Goal: Task Accomplishment & Management: Use online tool/utility

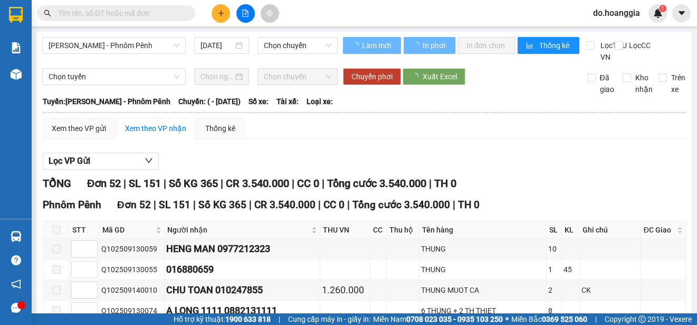
type input "[DATE]"
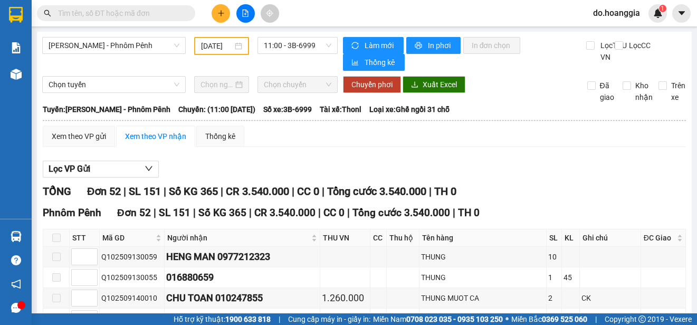
click at [225, 44] on input "[DATE]" at bounding box center [217, 46] width 32 height 12
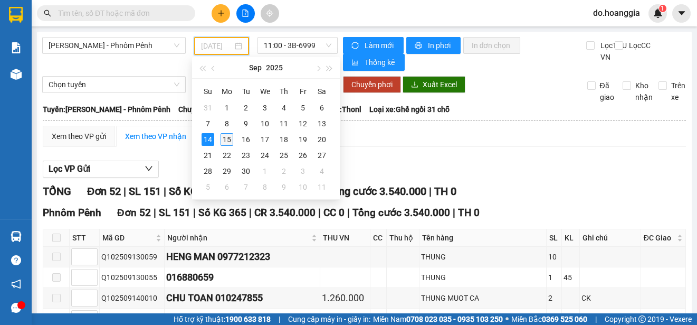
click at [231, 138] on div "15" at bounding box center [227, 139] width 13 height 13
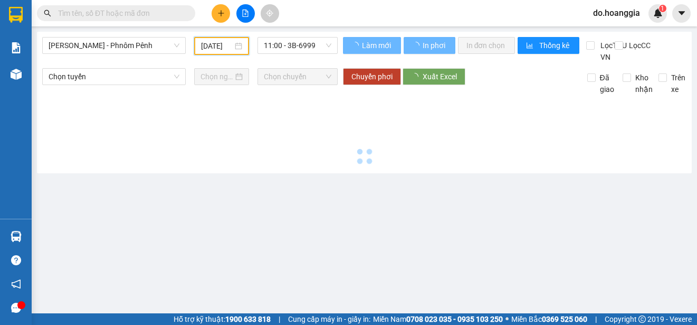
type input "[DATE]"
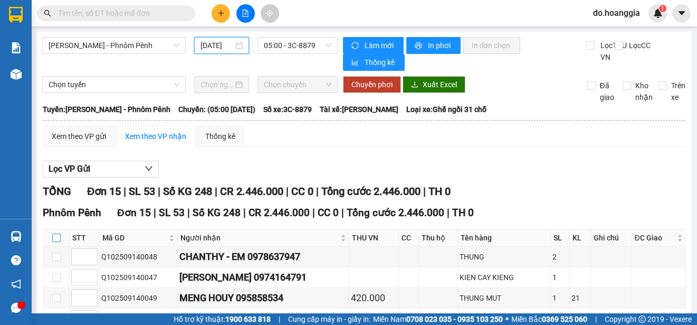
click at [56, 242] on input "checkbox" at bounding box center [56, 237] width 8 height 8
checkbox input "true"
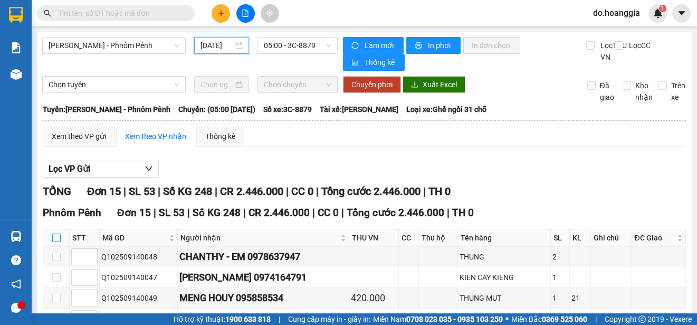
checkbox input "true"
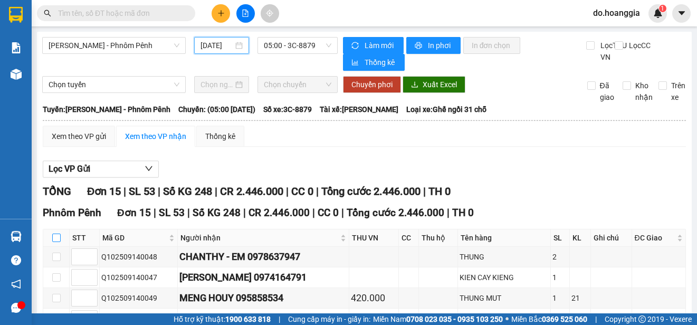
checkbox input "true"
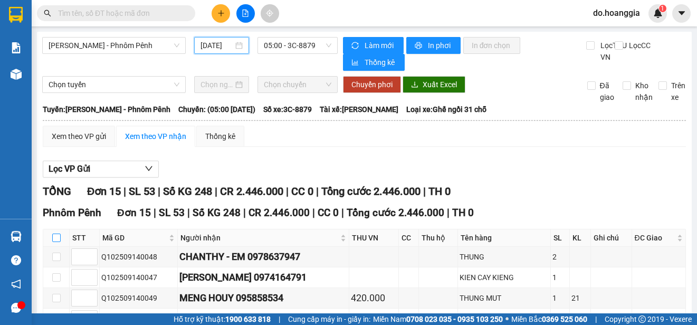
checkbox input "true"
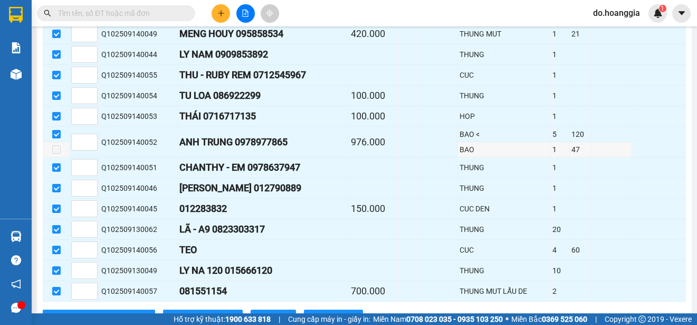
scroll to position [310, 0]
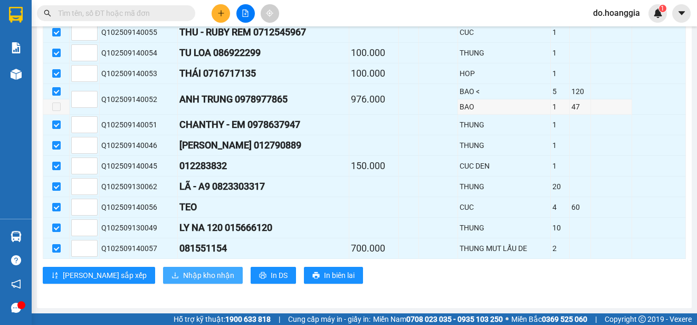
click at [183, 278] on span "Nhập kho nhận" at bounding box center [208, 275] width 51 height 12
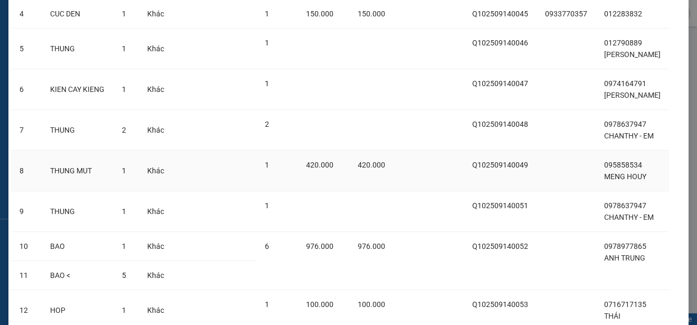
scroll to position [468, 0]
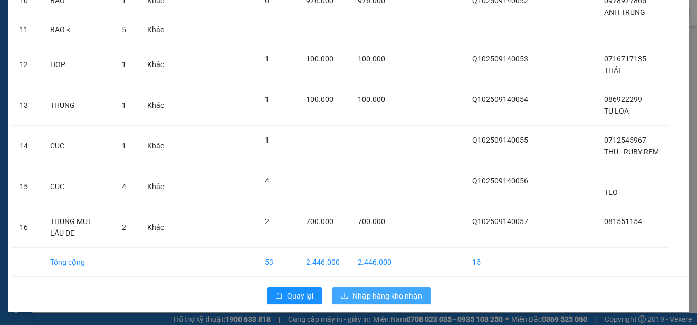
click at [383, 297] on span "Nhập hàng kho nhận" at bounding box center [387, 296] width 70 height 12
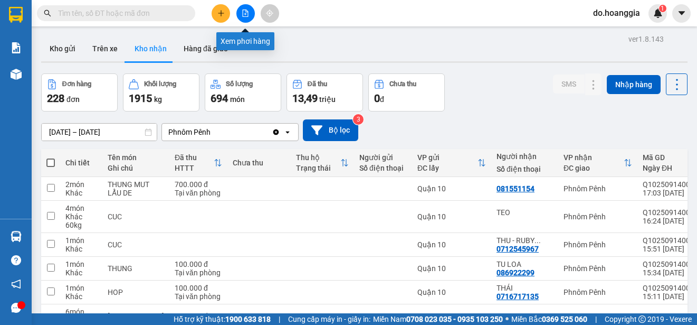
click at [246, 16] on icon "file-add" at bounding box center [245, 12] width 7 height 7
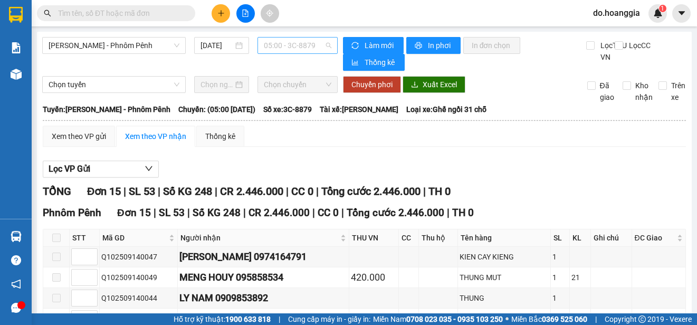
click at [294, 44] on span "05:00 - 3C-8879" at bounding box center [298, 45] width 68 height 16
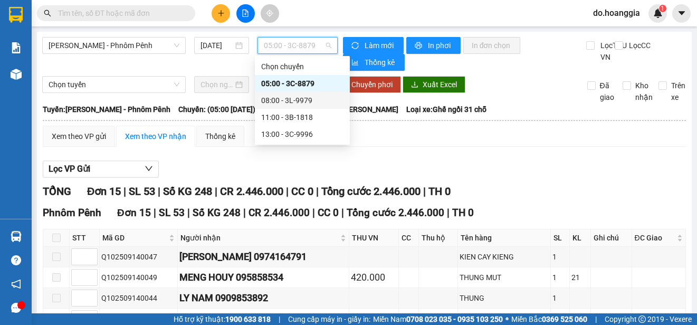
click at [300, 98] on div "08:00 - 3L-9979" at bounding box center [302, 100] width 82 height 12
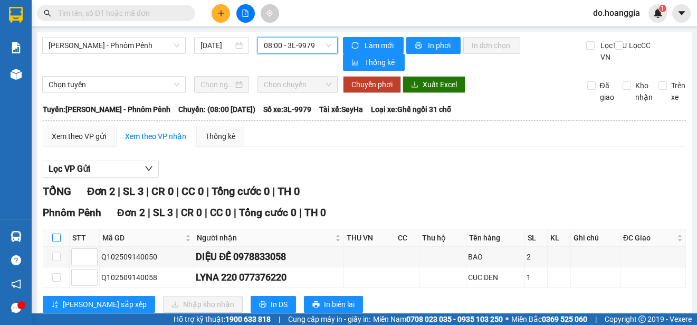
click at [55, 241] on input "checkbox" at bounding box center [56, 237] width 8 height 8
checkbox input "true"
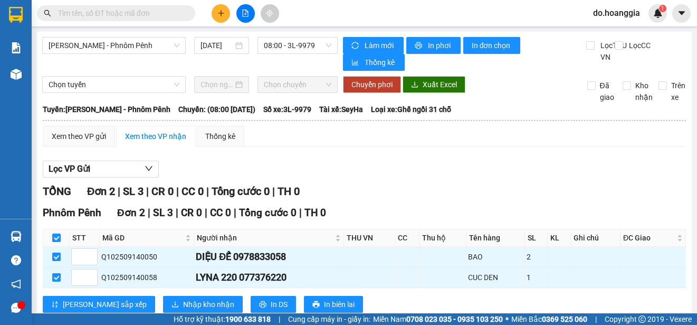
scroll to position [33, 0]
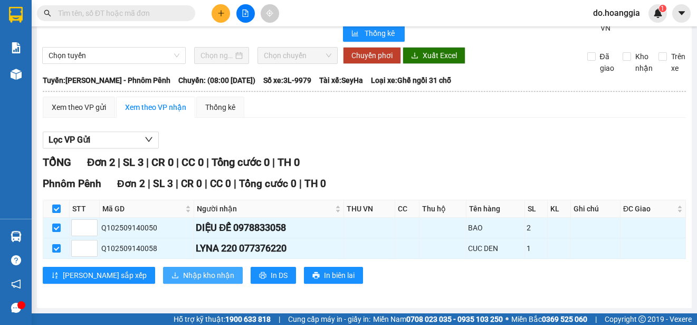
click at [183, 269] on span "Nhập kho nhận" at bounding box center [208, 275] width 51 height 12
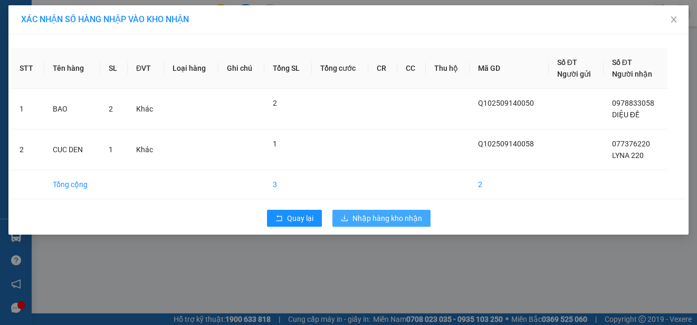
click at [367, 220] on span "Nhập hàng kho nhận" at bounding box center [387, 218] width 70 height 12
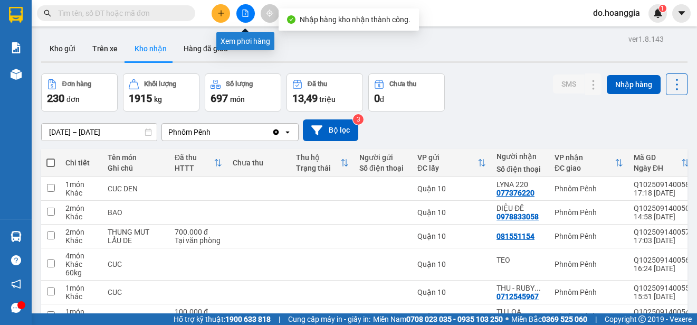
click at [246, 14] on icon "file-add" at bounding box center [246, 12] width 6 height 7
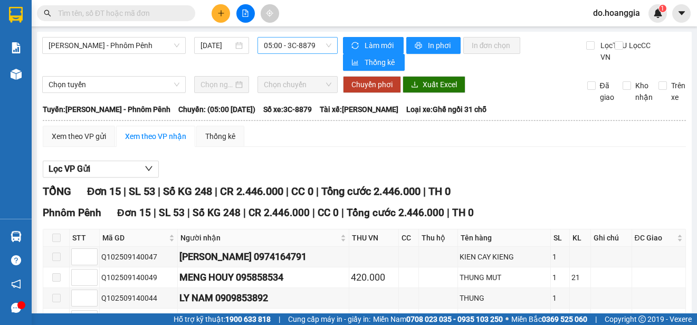
click at [311, 43] on span "05:00 - 3C-8879" at bounding box center [298, 45] width 68 height 16
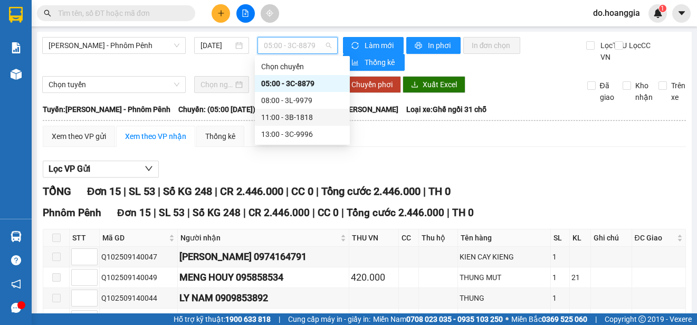
click at [310, 117] on div "11:00 - 3B-1818" at bounding box center [302, 117] width 82 height 12
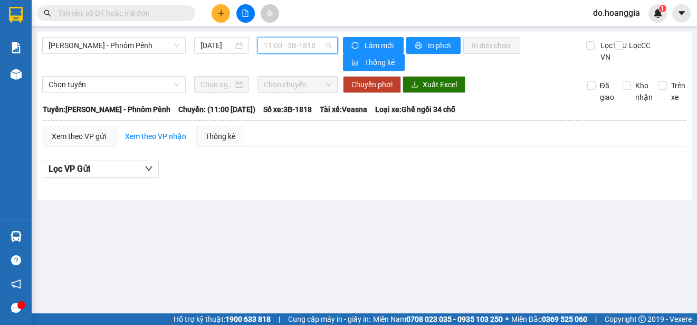
click at [300, 41] on span "11:00 - 3B-1818" at bounding box center [298, 45] width 68 height 16
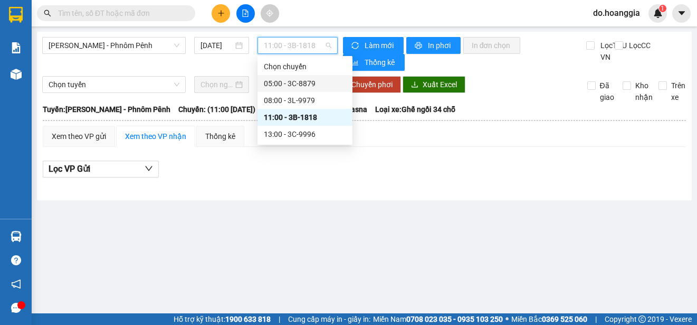
click at [301, 80] on div "05:00 - 3C-8879" at bounding box center [305, 84] width 82 height 12
